Goal: Information Seeking & Learning: Learn about a topic

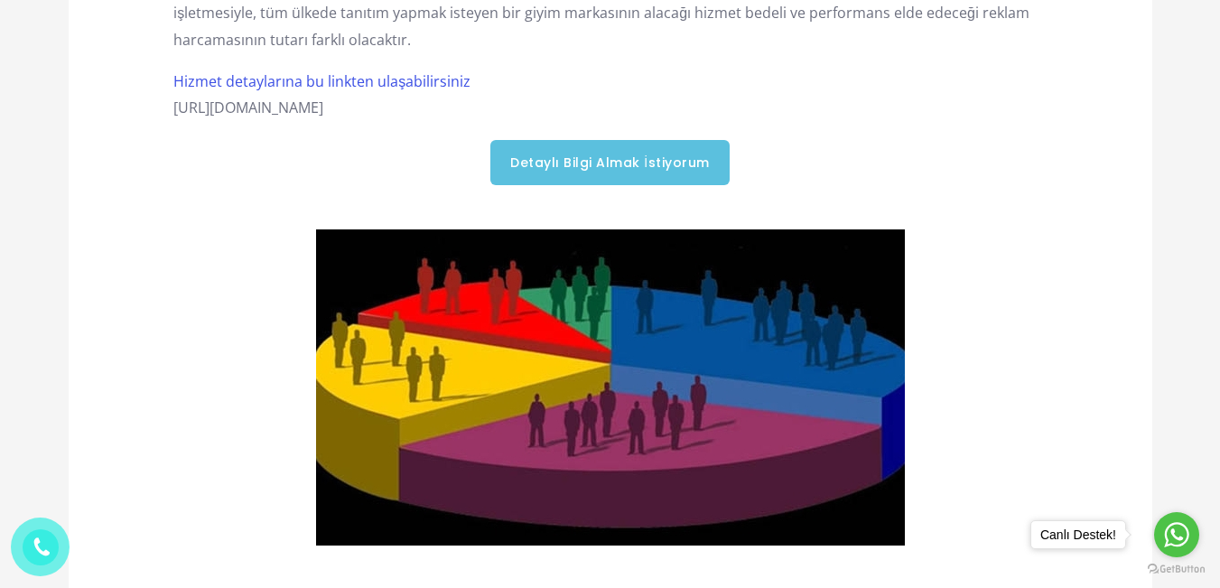
scroll to position [903, 0]
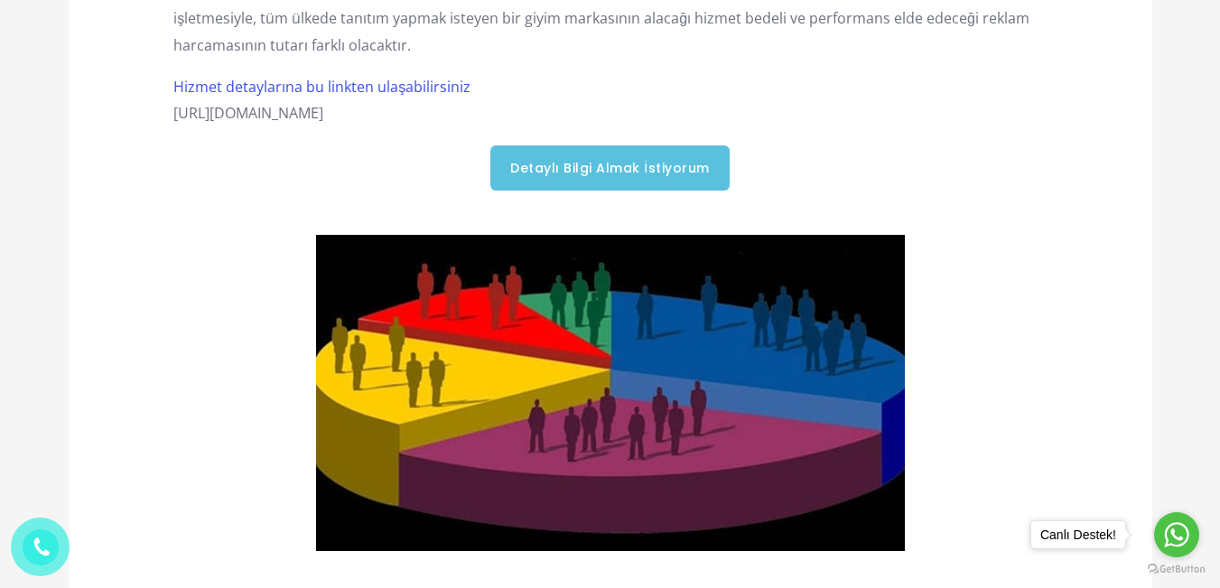
click at [619, 186] on link "Detaylı Bilgi Almak İstiyorum" at bounding box center [609, 167] width 238 height 45
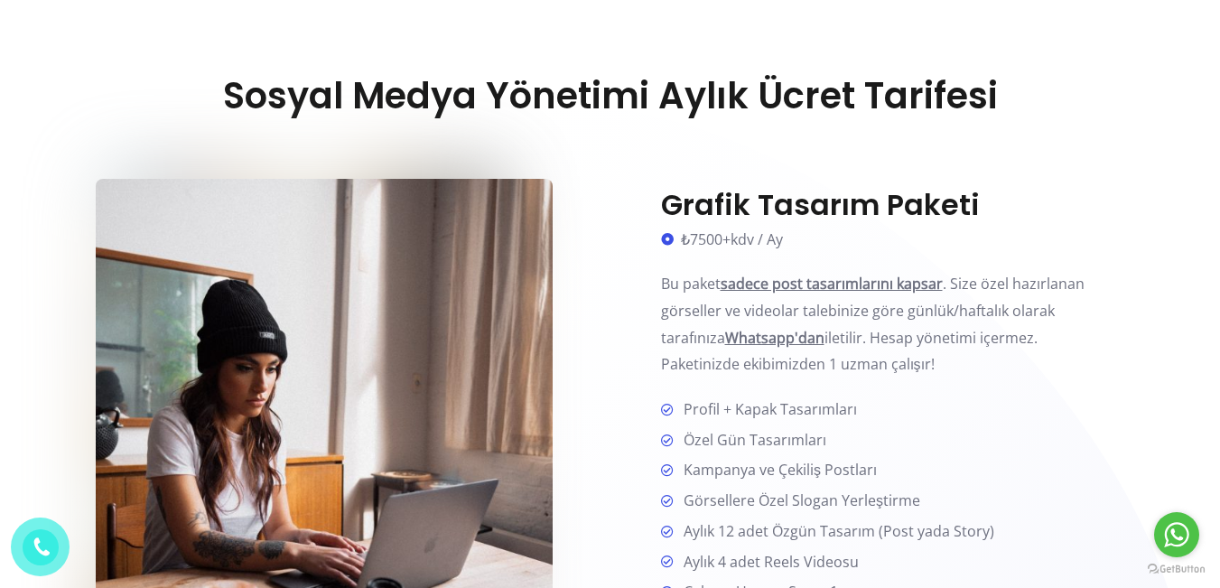
scroll to position [813, 0]
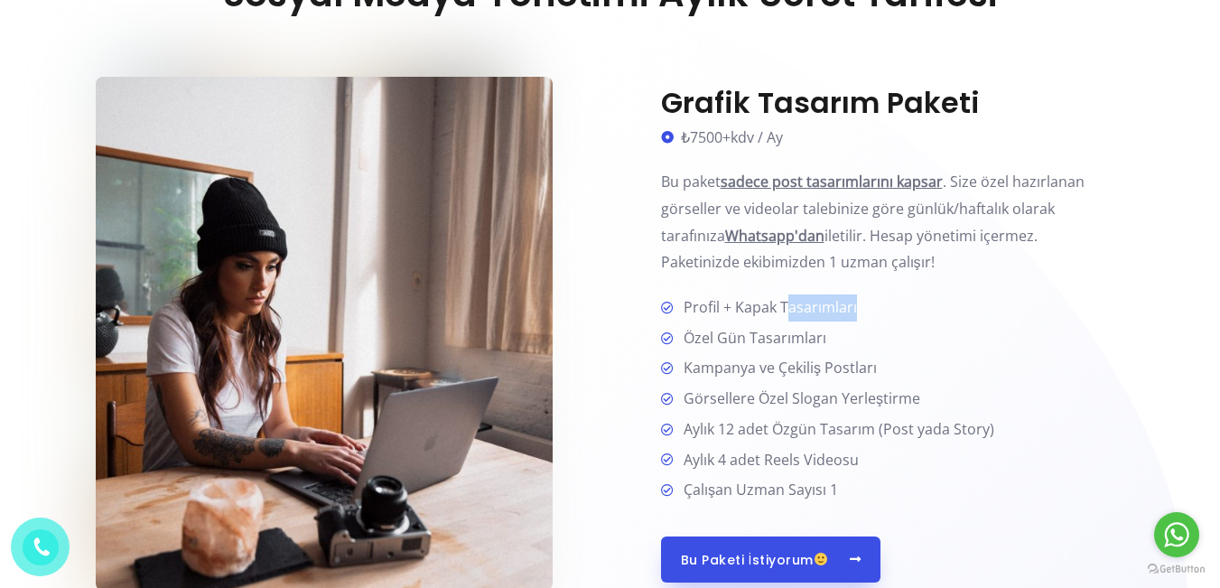
drag, startPoint x: 789, startPoint y: 319, endPoint x: 955, endPoint y: 322, distance: 166.2
click at [955, 322] on li "Profil + Kapak Tasarımları" at bounding box center [893, 308] width 464 height 29
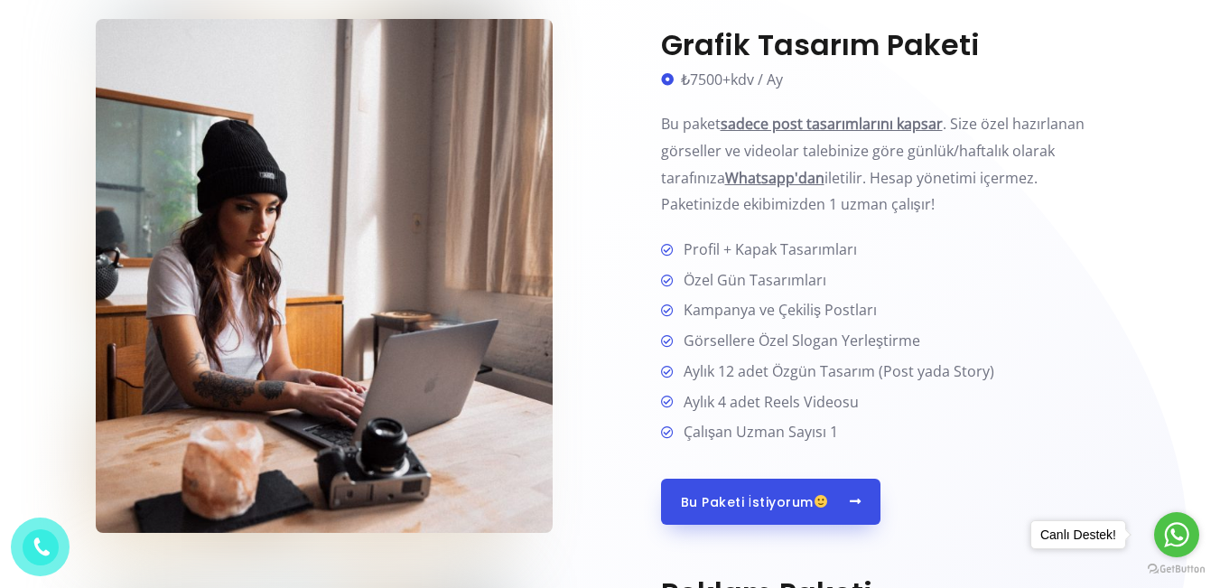
scroll to position [903, 0]
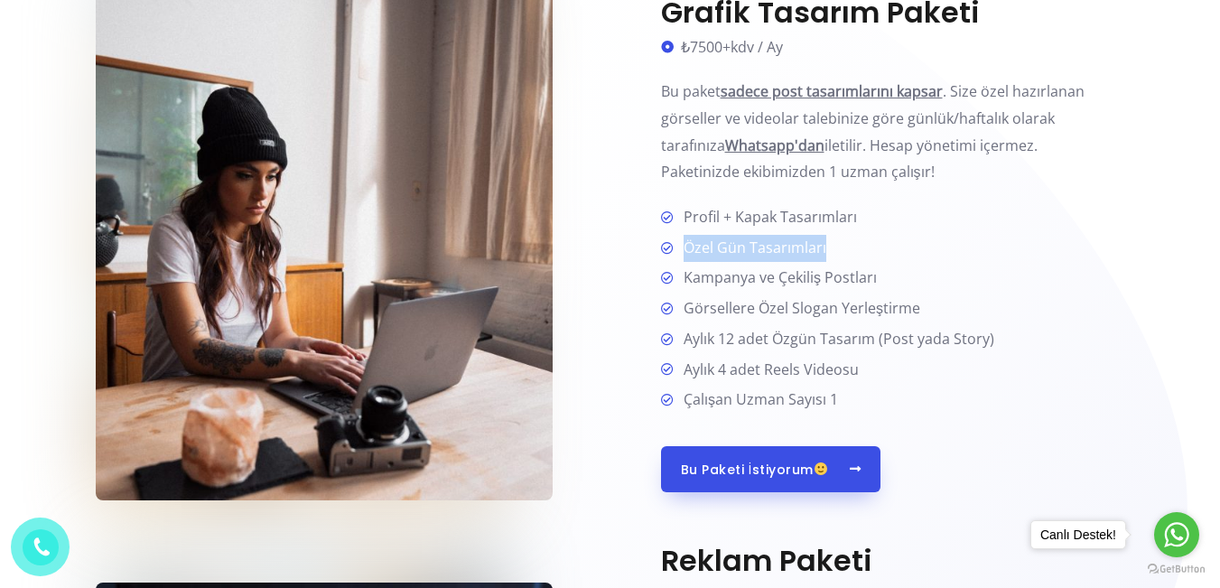
drag, startPoint x: 667, startPoint y: 245, endPoint x: 903, endPoint y: 245, distance: 235.7
click at [903, 245] on li "Özel Gün Tasarımları" at bounding box center [893, 249] width 464 height 29
drag, startPoint x: 709, startPoint y: 267, endPoint x: 902, endPoint y: 275, distance: 193.4
click at [902, 275] on li "Kampanya ve Çekiliş Postları" at bounding box center [893, 279] width 464 height 29
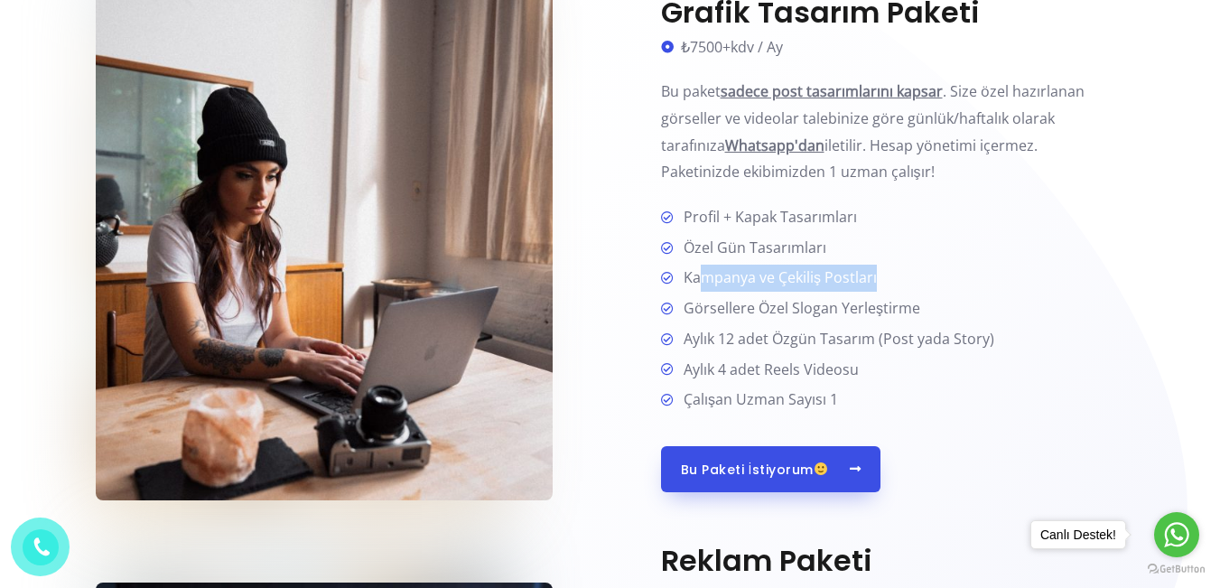
click at [902, 275] on li "Kampanya ve Çekiliş Postları" at bounding box center [893, 279] width 464 height 29
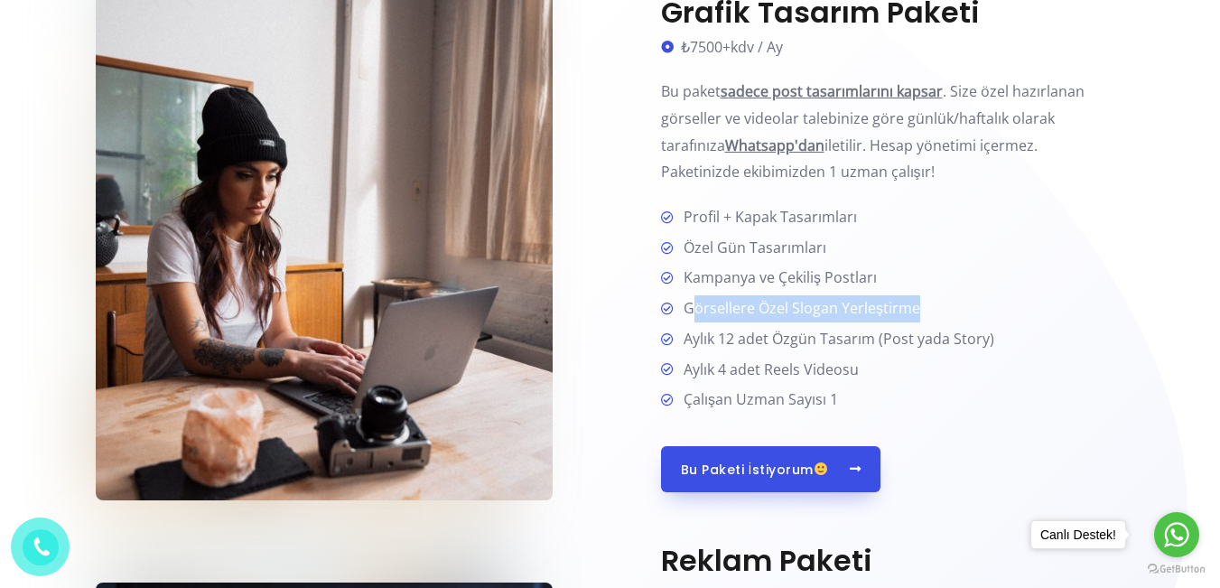
drag, startPoint x: 693, startPoint y: 312, endPoint x: 976, endPoint y: 307, distance: 283.7
click at [976, 307] on li "Görsellere Özel Slogan Yerleştirme" at bounding box center [893, 309] width 464 height 29
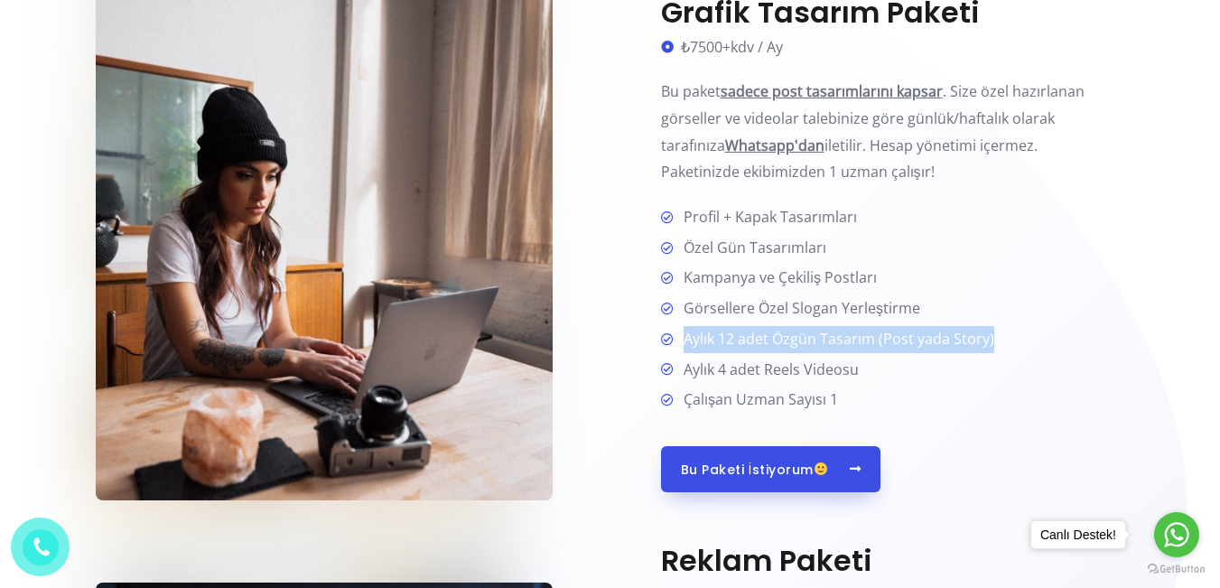
drag, startPoint x: 676, startPoint y: 339, endPoint x: 1045, endPoint y: 339, distance: 369.4
click at [1045, 339] on li "Aylık 12 adet Özgün Tasarım (Post yada Story)" at bounding box center [893, 340] width 464 height 29
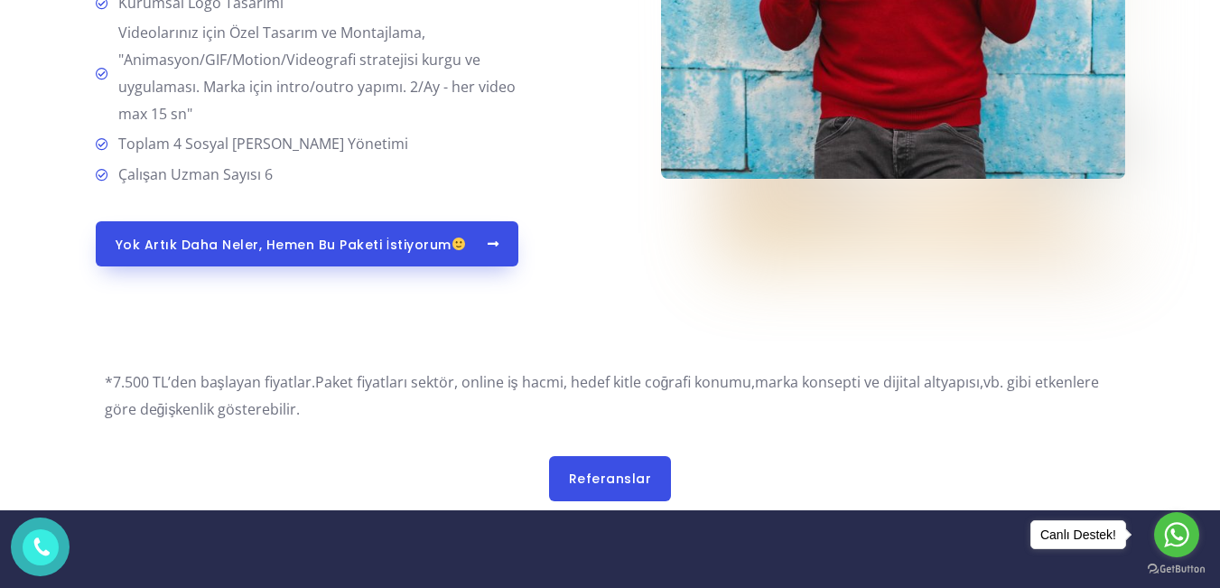
scroll to position [4968, 0]
